Goal: Task Accomplishment & Management: Manage account settings

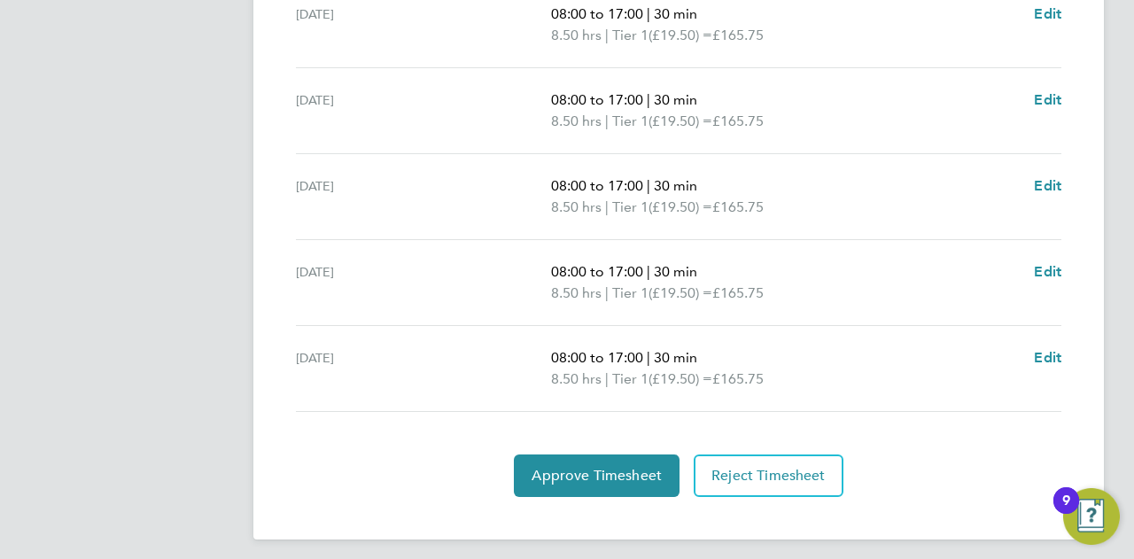
scroll to position [718, 0]
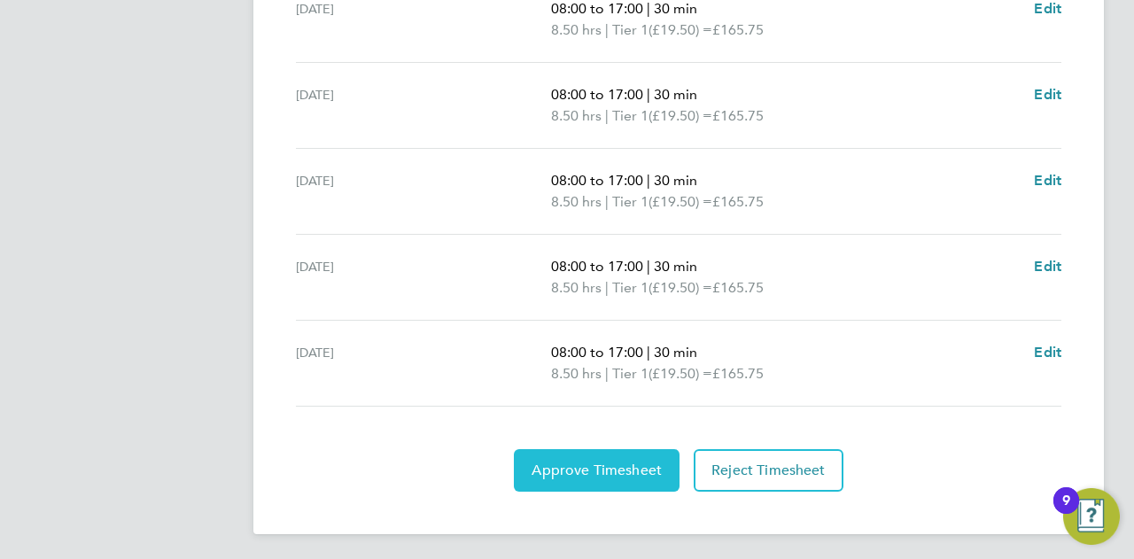
click at [573, 462] on span "Approve Timesheet" at bounding box center [597, 471] width 130 height 18
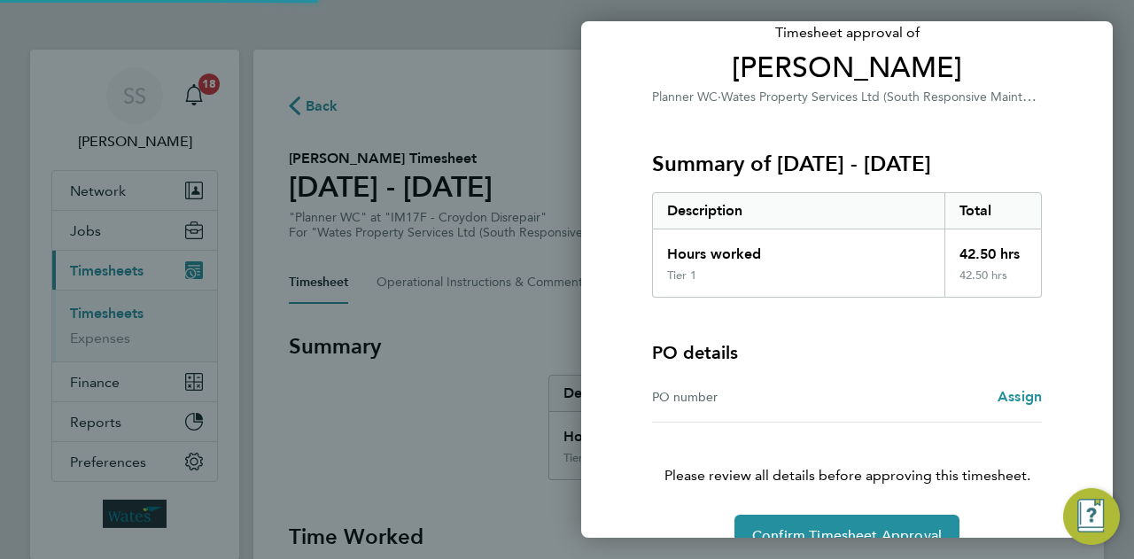
scroll to position [166, 0]
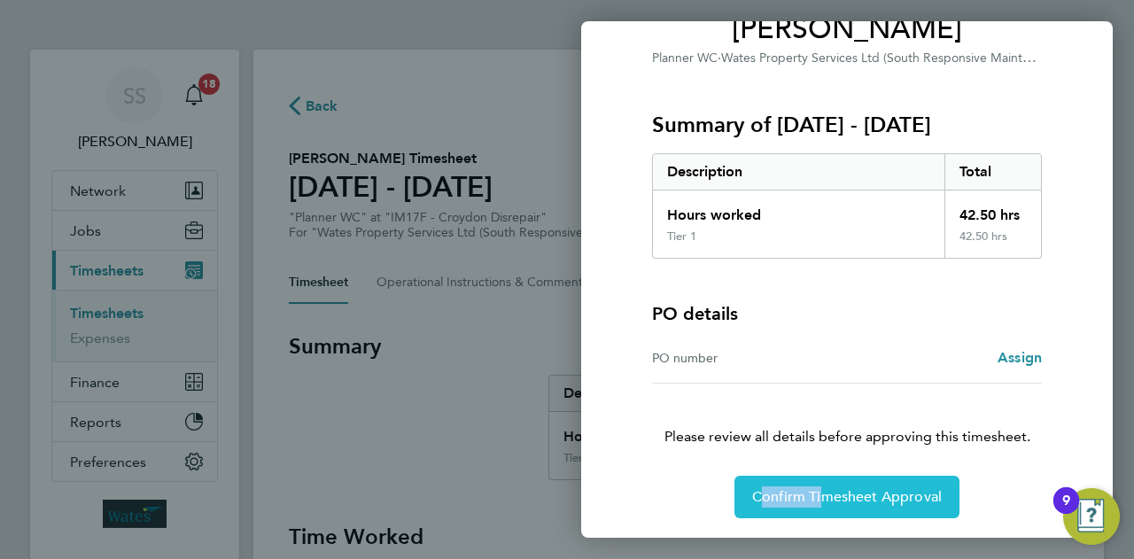
click at [817, 476] on div "Timesheet approval of Catie Cheeseman Planner WC · Wates Property Services Ltd …" at bounding box center [847, 226] width 432 height 585
click at [819, 479] on button "Confirm Timesheet Approval" at bounding box center [846, 497] width 225 height 43
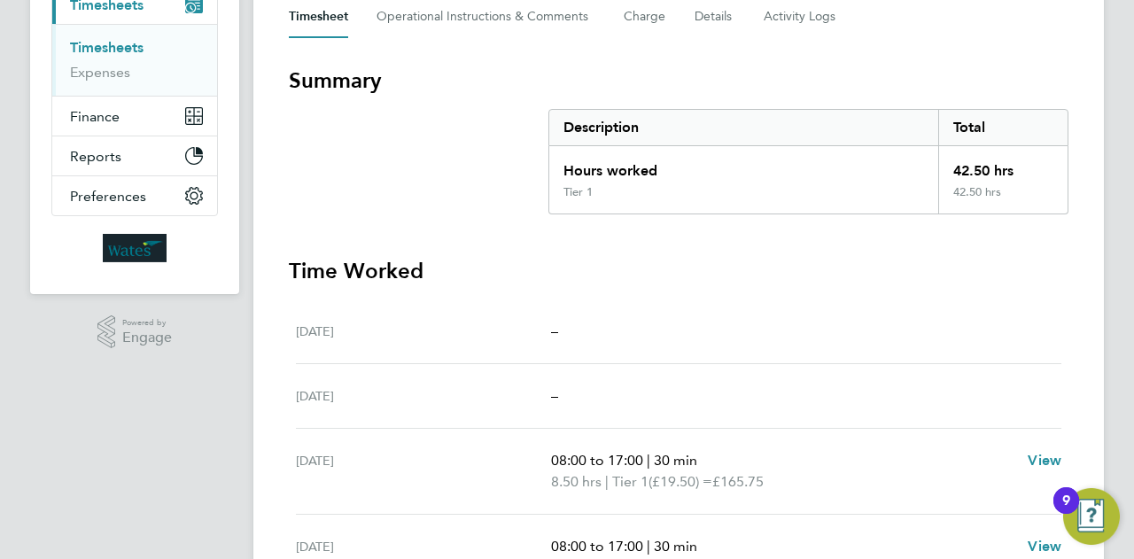
scroll to position [177, 0]
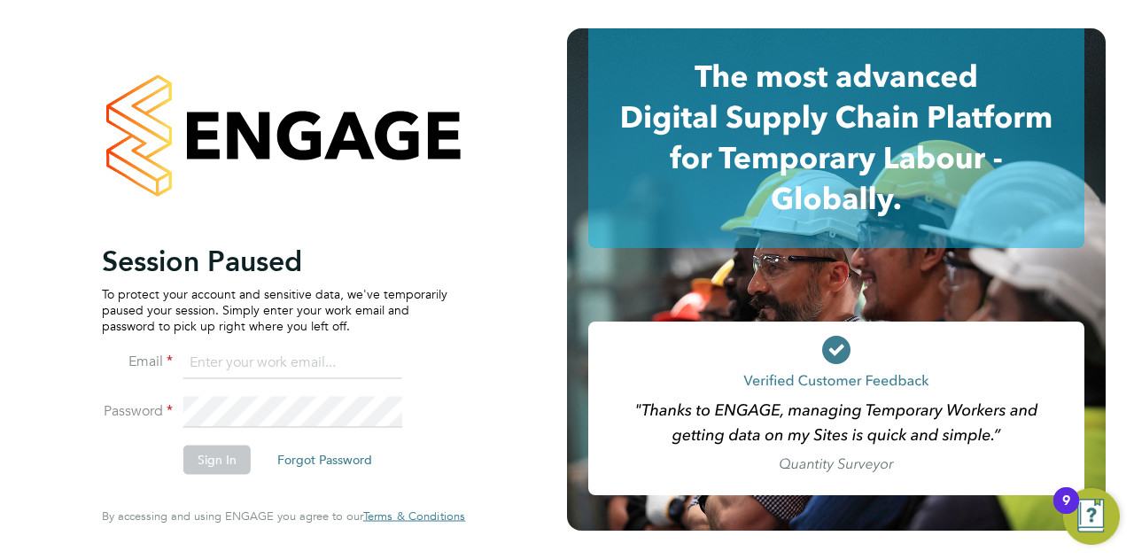
click at [292, 371] on input at bounding box center [292, 363] width 219 height 32
type input "summer.sampson@wates.co.uk"
click at [207, 457] on button "Sign In" at bounding box center [216, 460] width 67 height 28
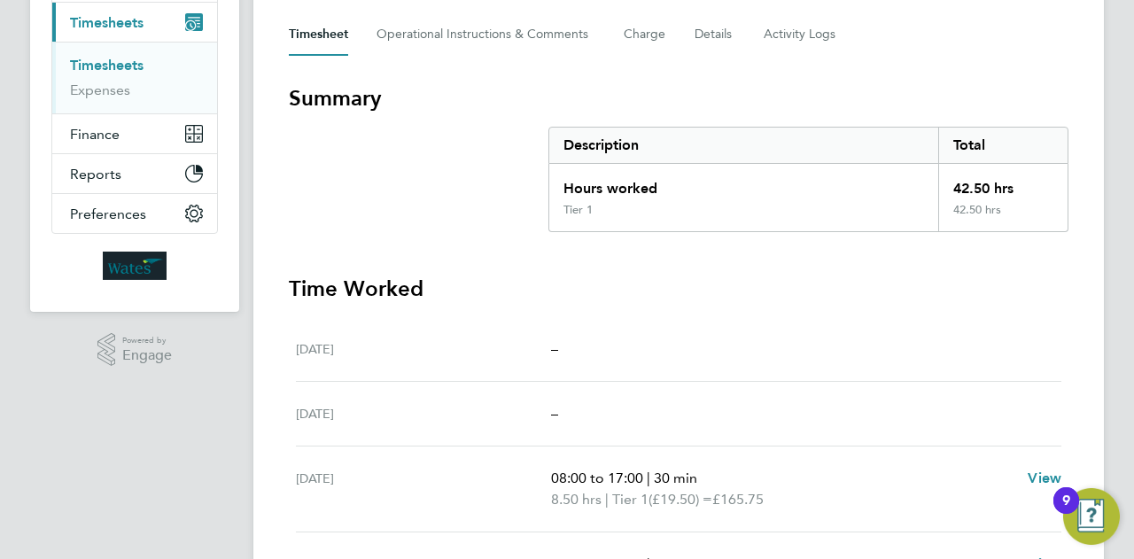
scroll to position [12, 0]
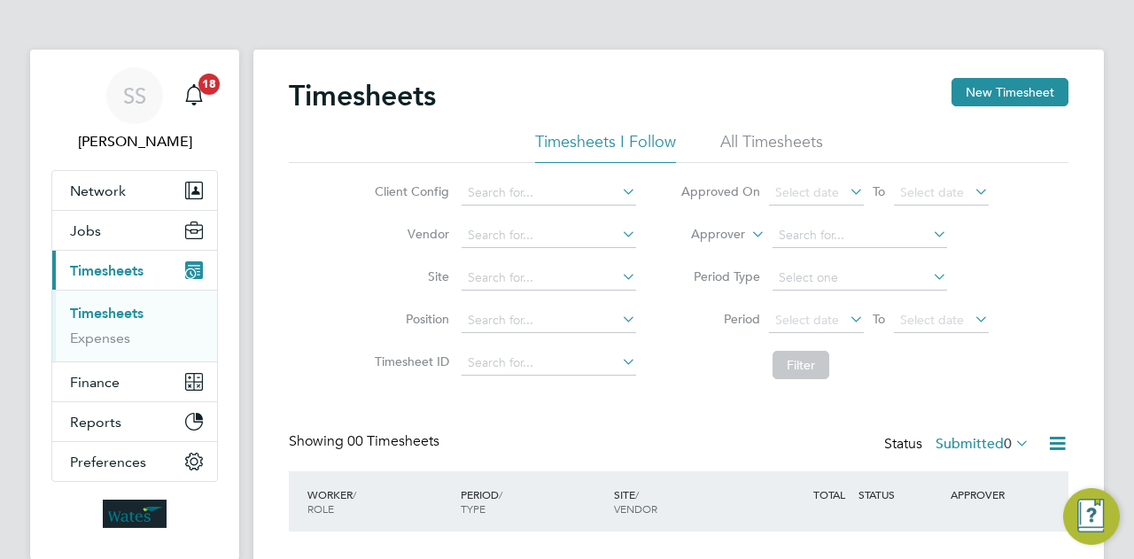
click at [127, 268] on span "Timesheets" at bounding box center [107, 270] width 74 height 17
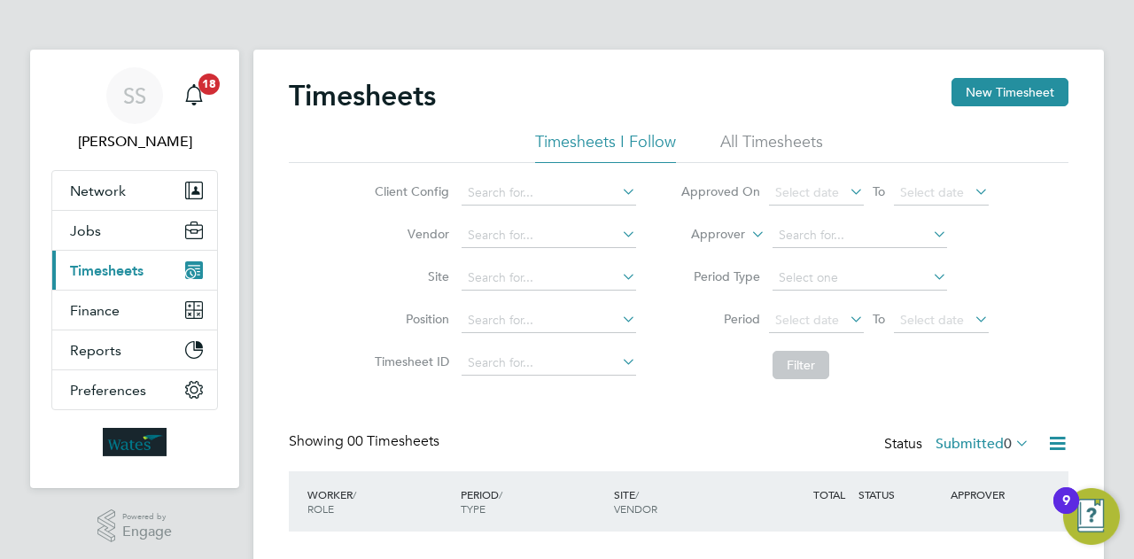
click at [108, 275] on span "Timesheets" at bounding box center [107, 270] width 74 height 17
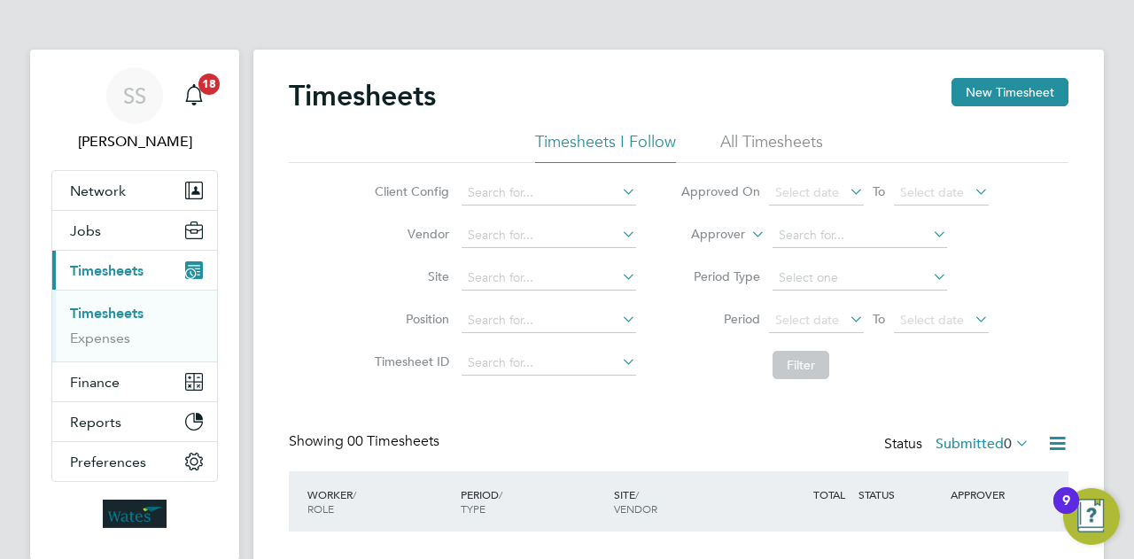
click at [106, 309] on link "Timesheets" at bounding box center [107, 313] width 74 height 17
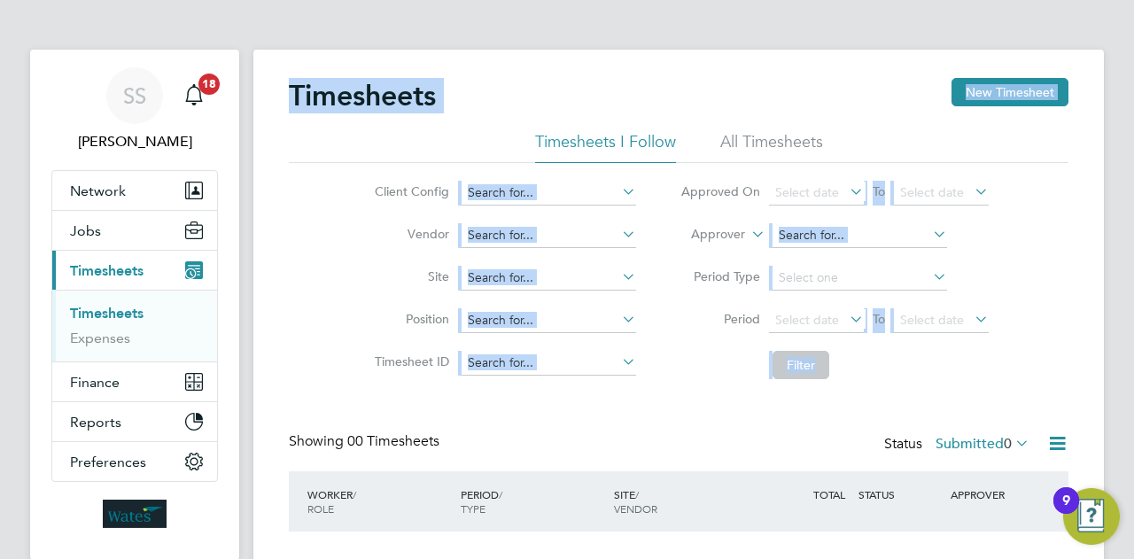
drag, startPoint x: 276, startPoint y: 69, endPoint x: 985, endPoint y: 382, distance: 774.7
click at [985, 382] on div "Timesheets New Timesheet Timesheets I Follow All Timesheets Client Config Vendo…" at bounding box center [678, 350] width 851 height 601
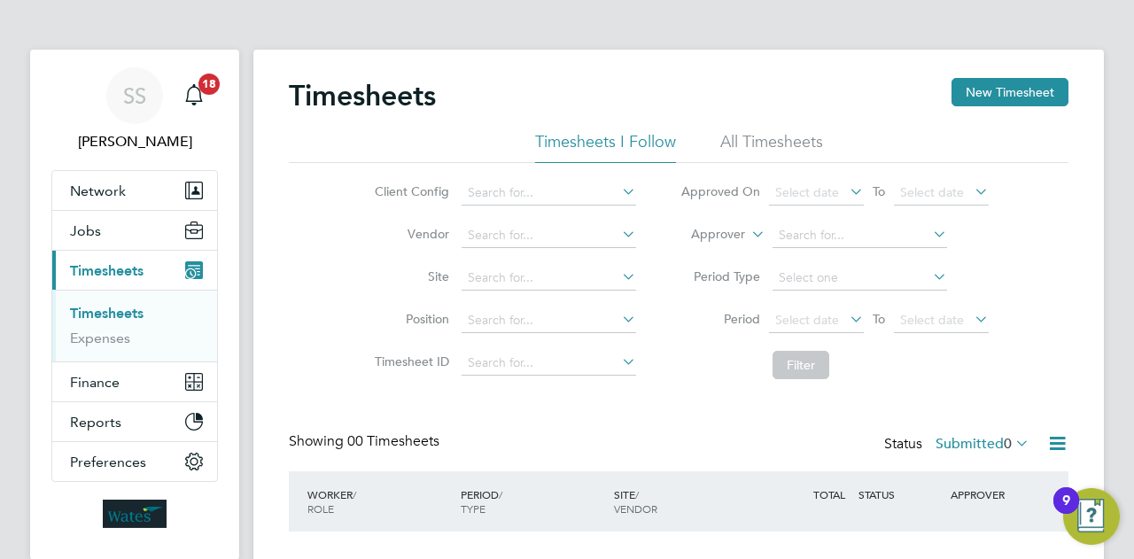
click at [985, 382] on li "Filter" at bounding box center [834, 365] width 353 height 46
click at [198, 97] on icon "Main navigation" at bounding box center [193, 94] width 21 height 21
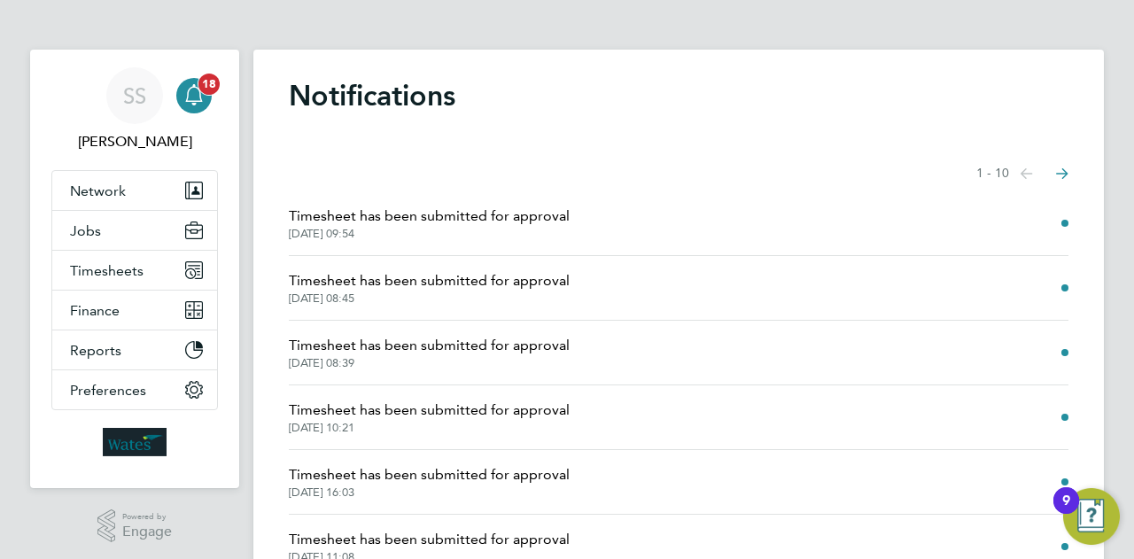
click at [198, 97] on icon "Main navigation" at bounding box center [193, 94] width 21 height 21
